Goal: Register for event/course

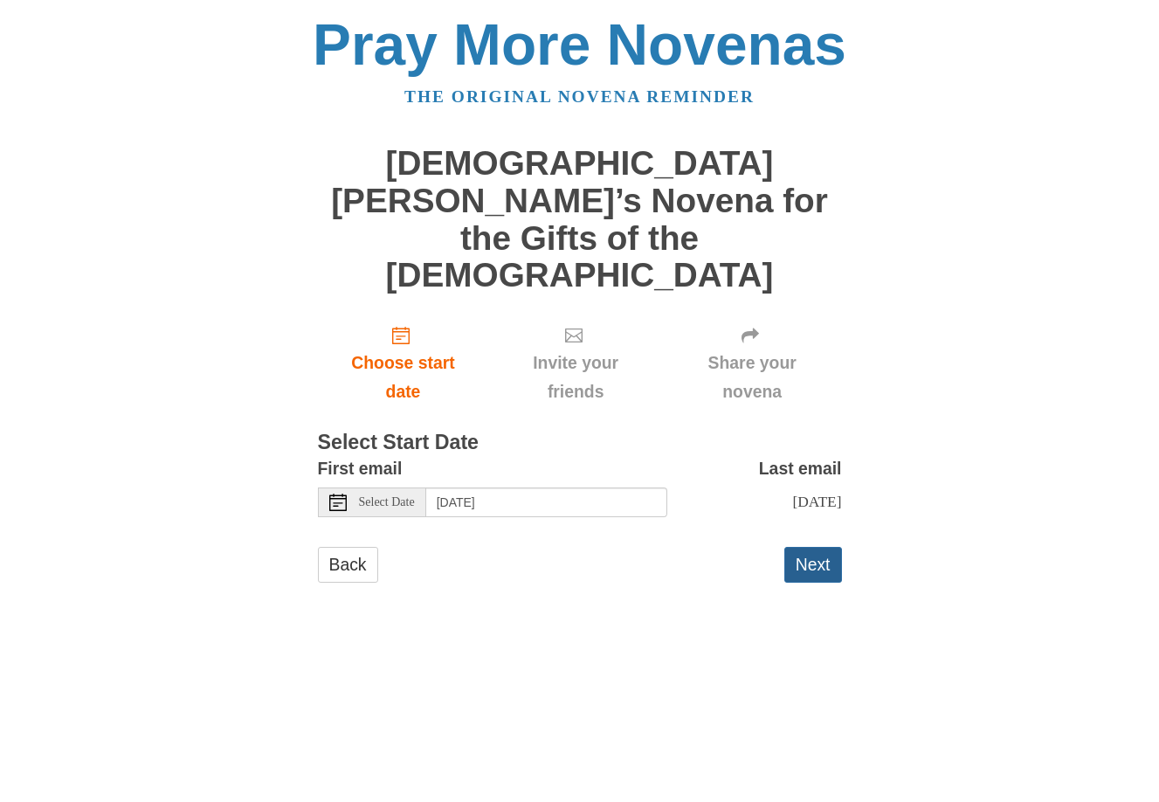
click at [813, 547] on button "Next" at bounding box center [813, 565] width 58 height 36
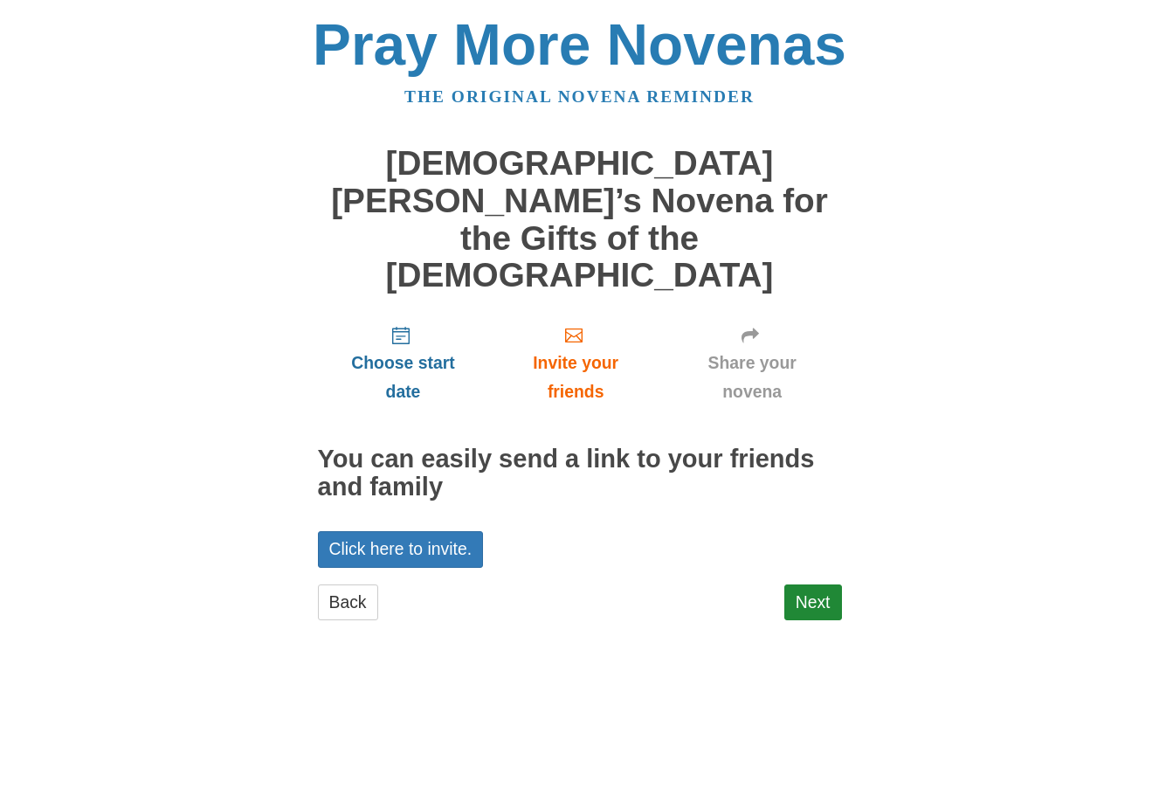
click at [400, 349] on span "Choose start date" at bounding box center [403, 378] width 136 height 58
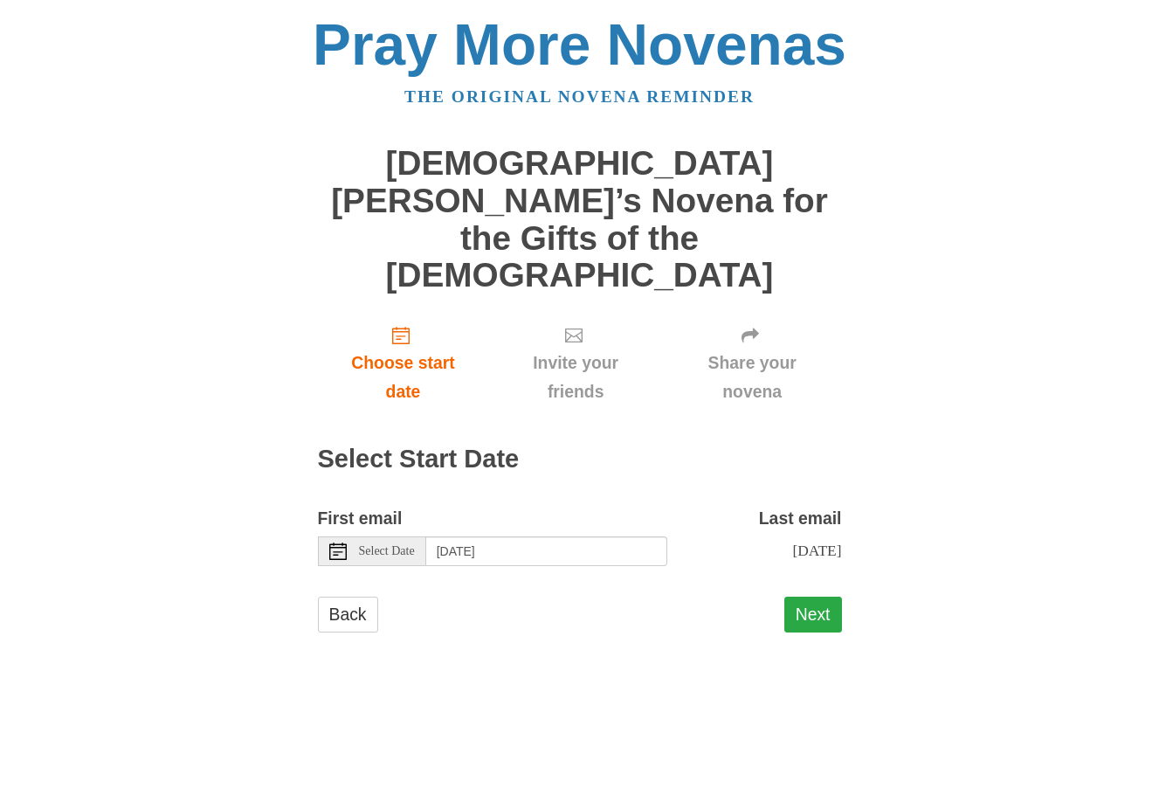
click at [809, 597] on button "Next" at bounding box center [813, 615] width 58 height 36
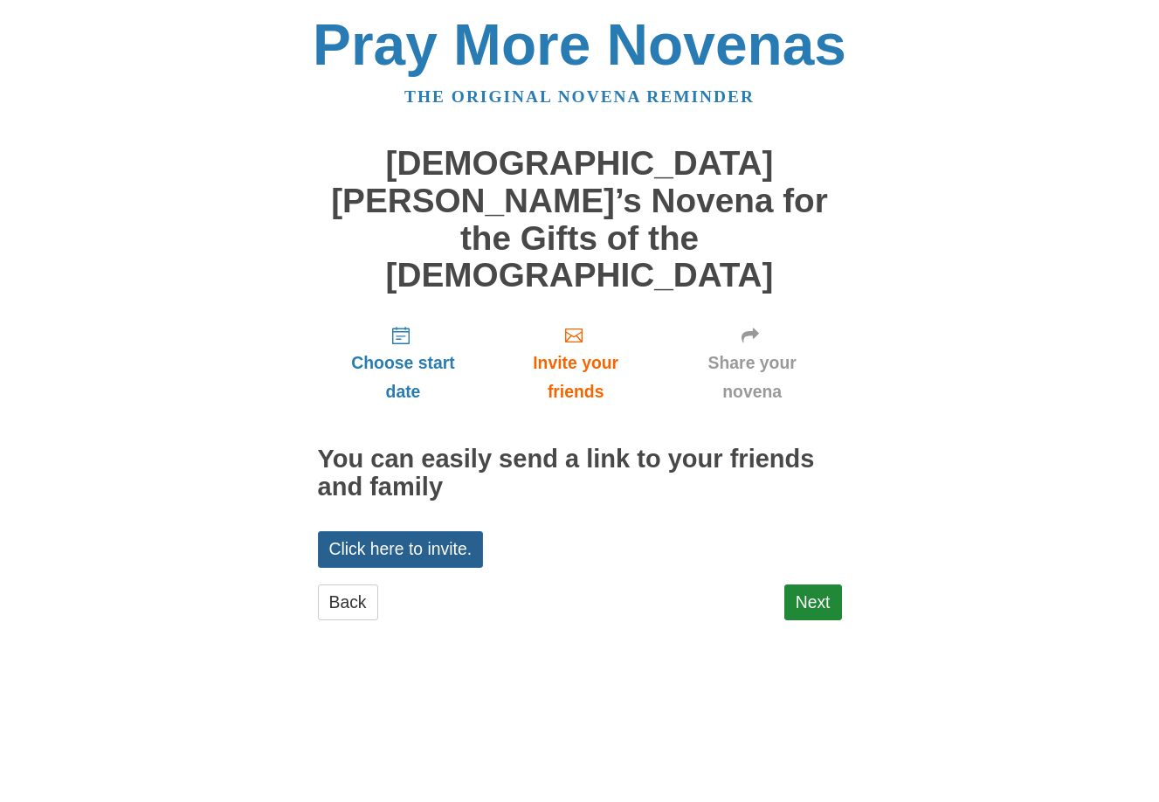
click at [396, 531] on link "Click here to invite." at bounding box center [401, 549] width 166 height 36
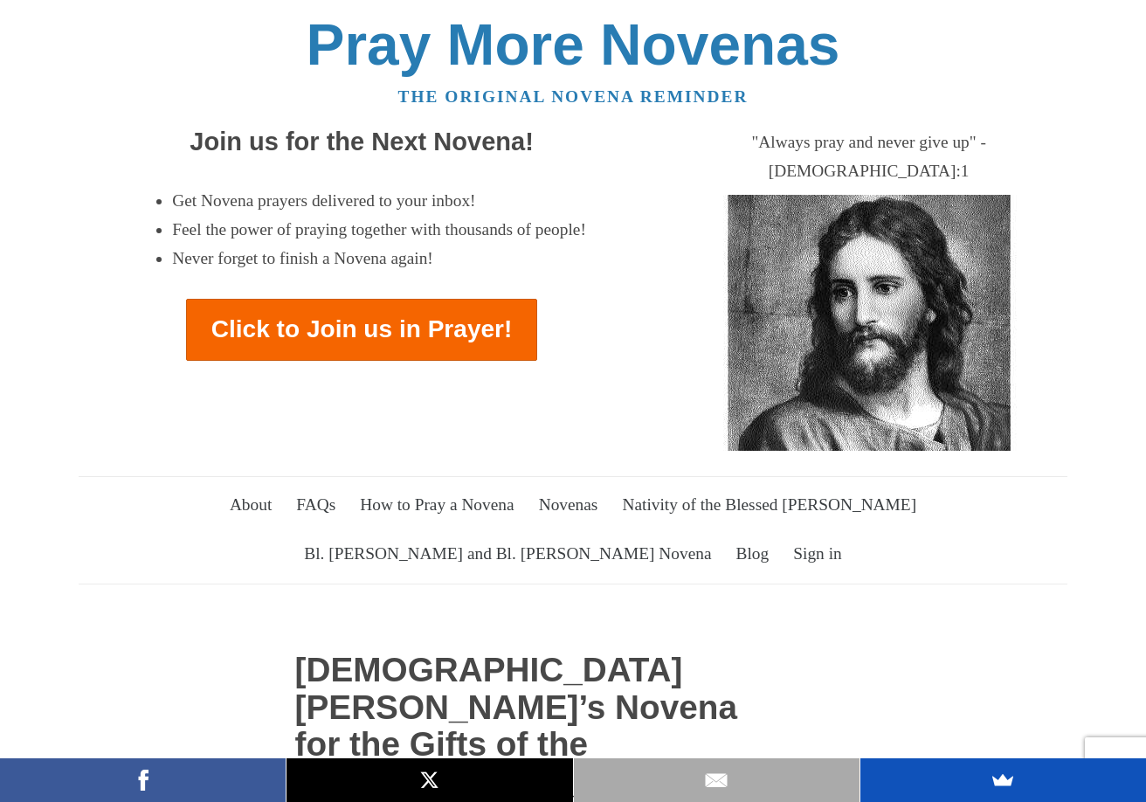
scroll to position [4913, 0]
